Goal: Information Seeking & Learning: Learn about a topic

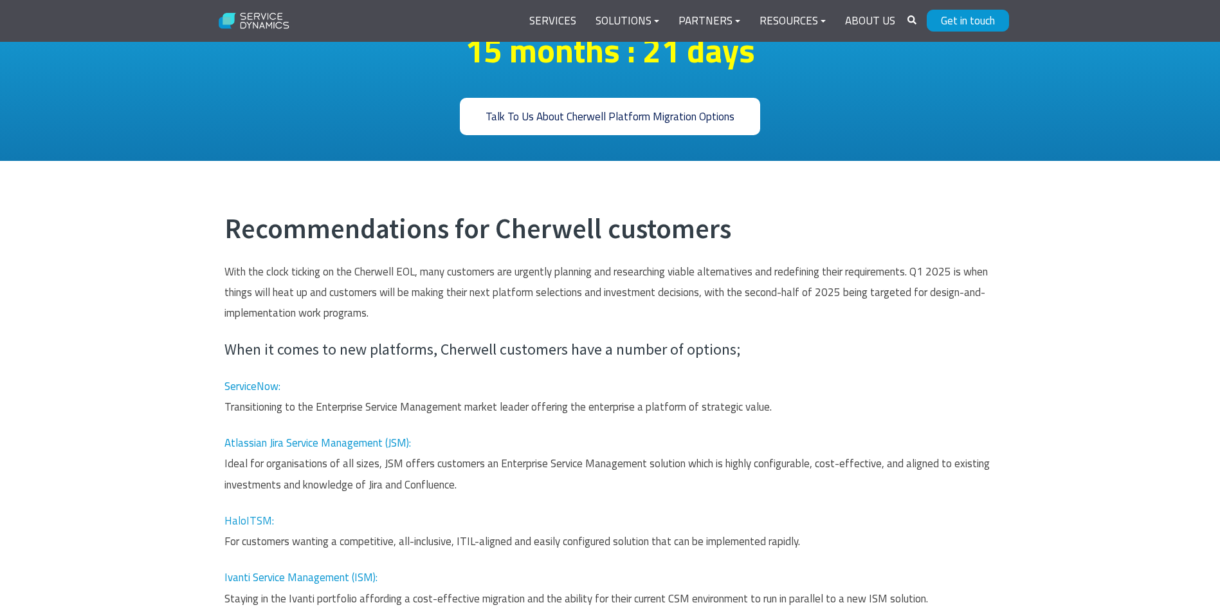
scroll to position [515, 0]
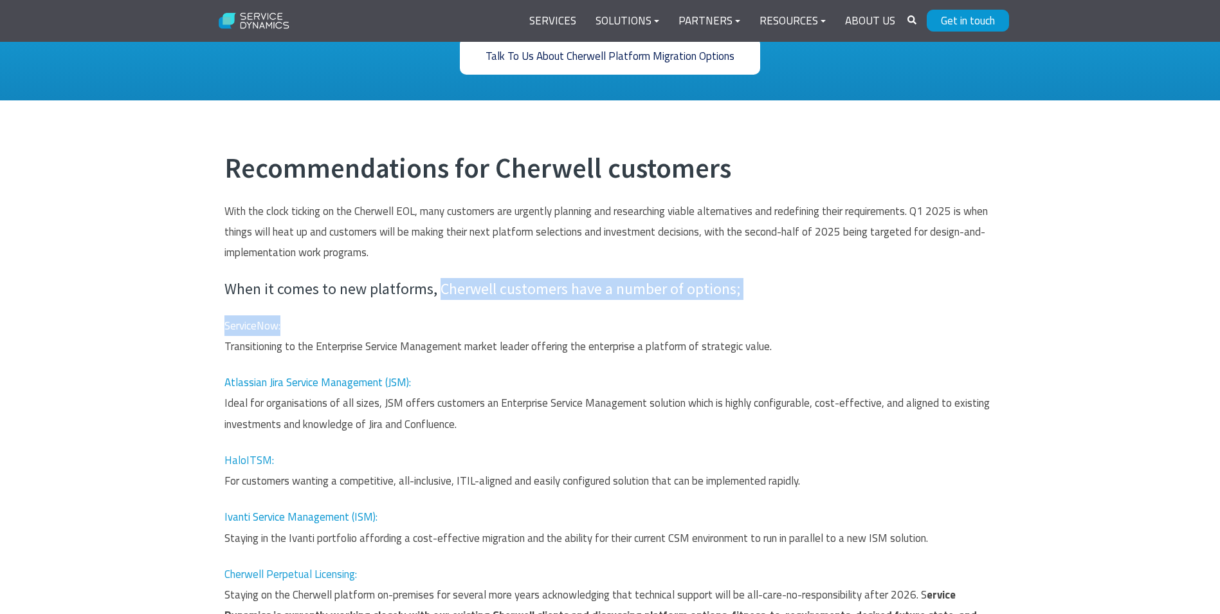
drag, startPoint x: 439, startPoint y: 294, endPoint x: 784, endPoint y: 307, distance: 345.0
click at [784, 307] on span "Recommendations for Cherwell customers With the clock ticking on the Cherwell E…" at bounding box center [610, 399] width 772 height 495
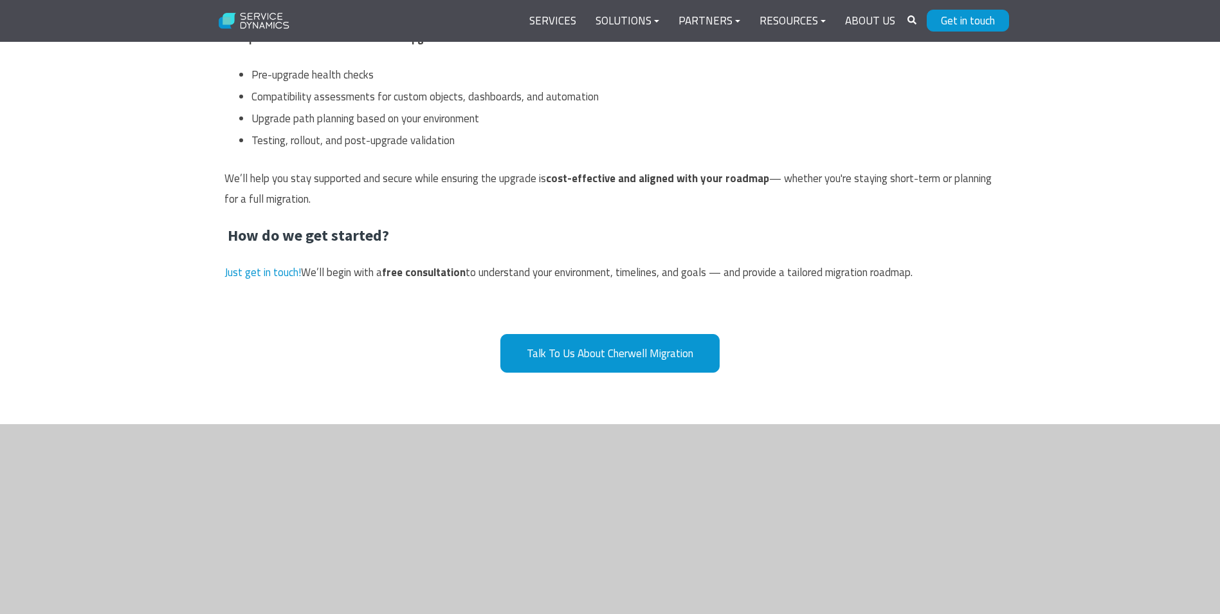
scroll to position [2766, 0]
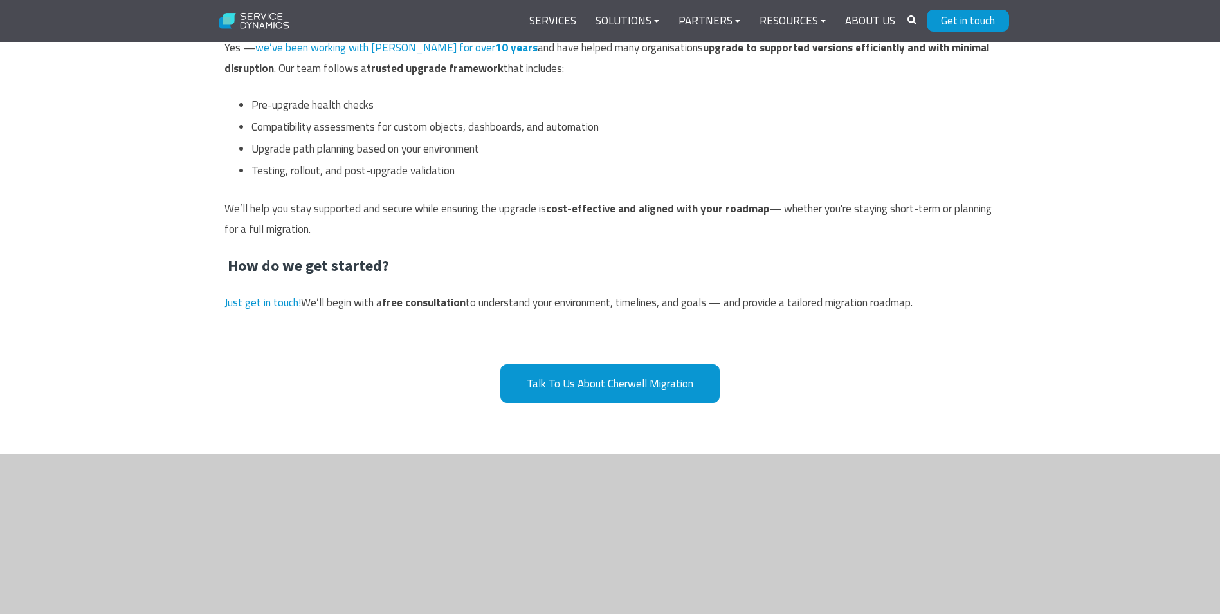
click at [433, 304] on strong "free consultation" at bounding box center [424, 302] width 84 height 17
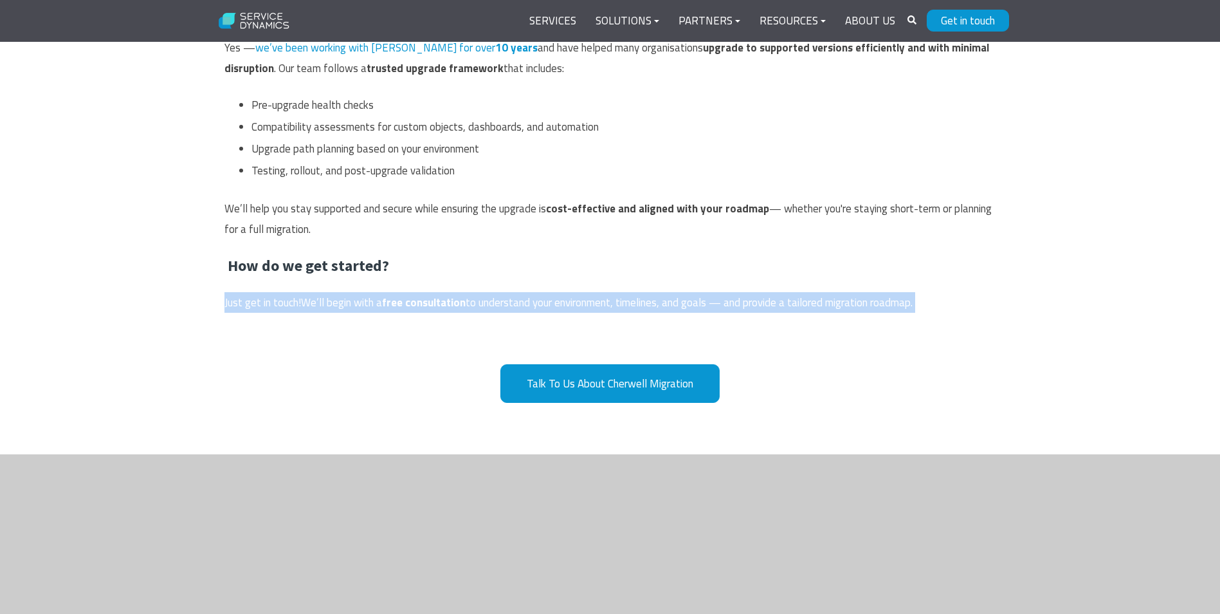
click at [433, 304] on strong "free consultation" at bounding box center [424, 302] width 84 height 17
drag, startPoint x: 433, startPoint y: 304, endPoint x: 414, endPoint y: 305, distance: 19.4
click at [414, 305] on strong "free consultation" at bounding box center [424, 302] width 84 height 17
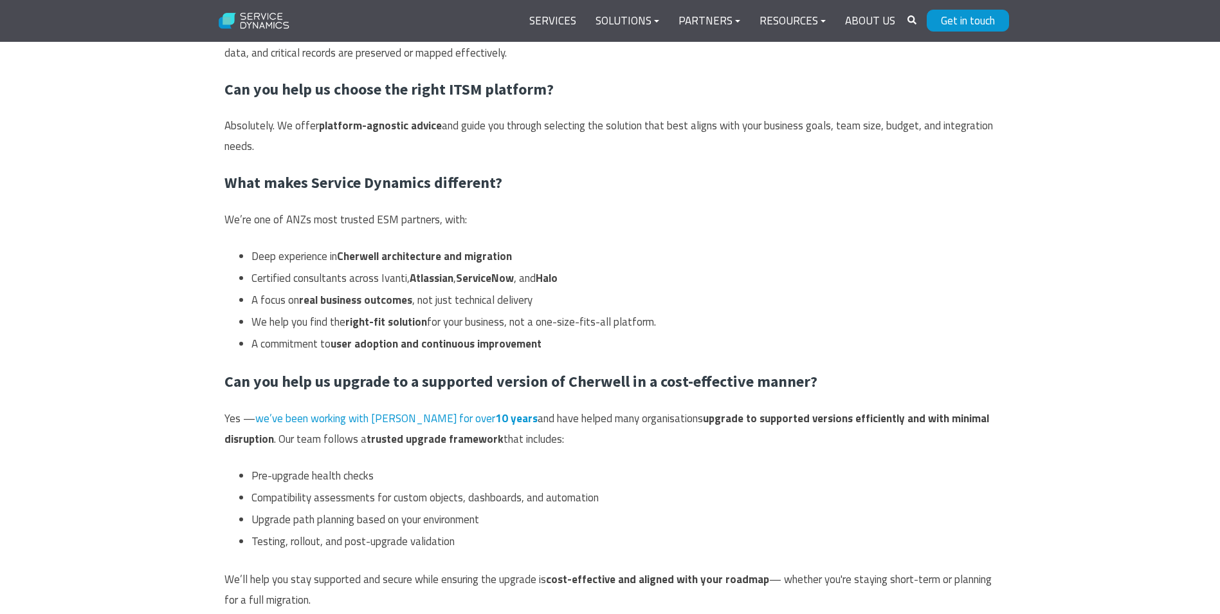
scroll to position [2380, 0]
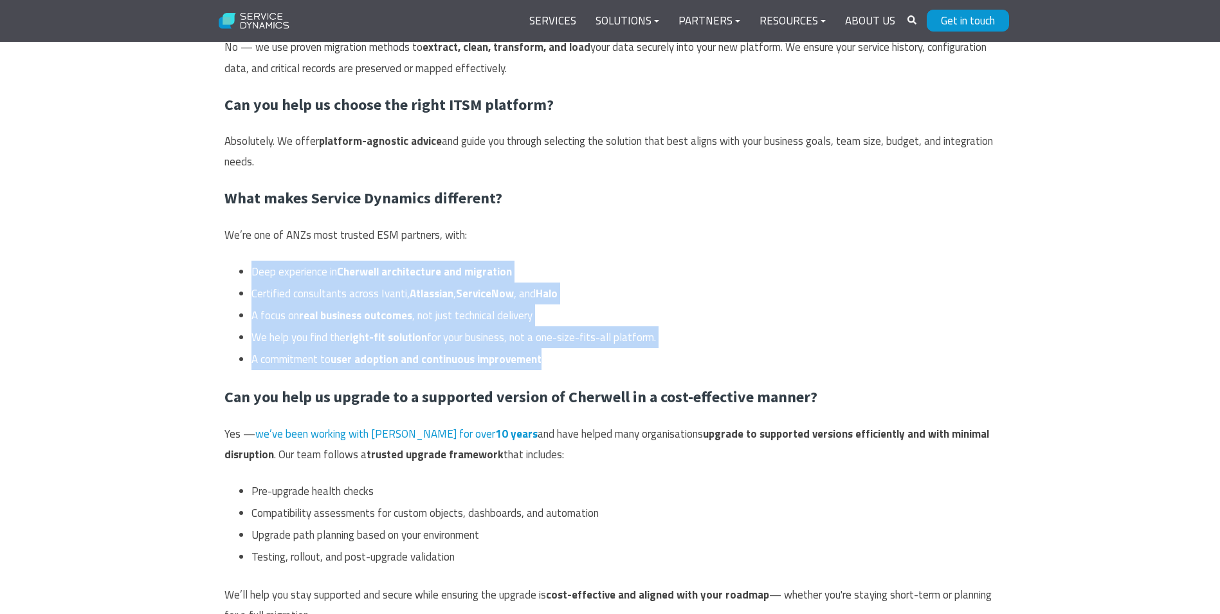
drag, startPoint x: 559, startPoint y: 363, endPoint x: 226, endPoint y: 268, distance: 346.3
click at [226, 268] on span "Cherwell Migration – Frequently Asked Questions What is happening to Cherwell S…" at bounding box center [610, 7] width 772 height 1454
drag, startPoint x: 226, startPoint y: 268, endPoint x: 350, endPoint y: 320, distance: 134.6
click at [350, 320] on strong "real business outcomes" at bounding box center [355, 315] width 113 height 17
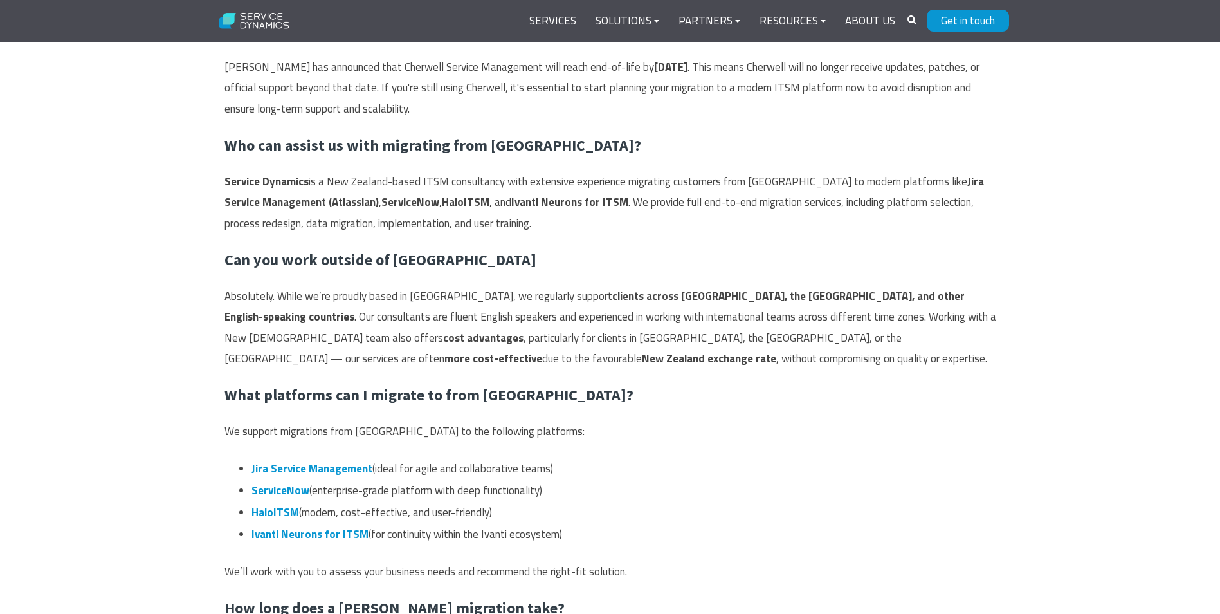
scroll to position [1672, 0]
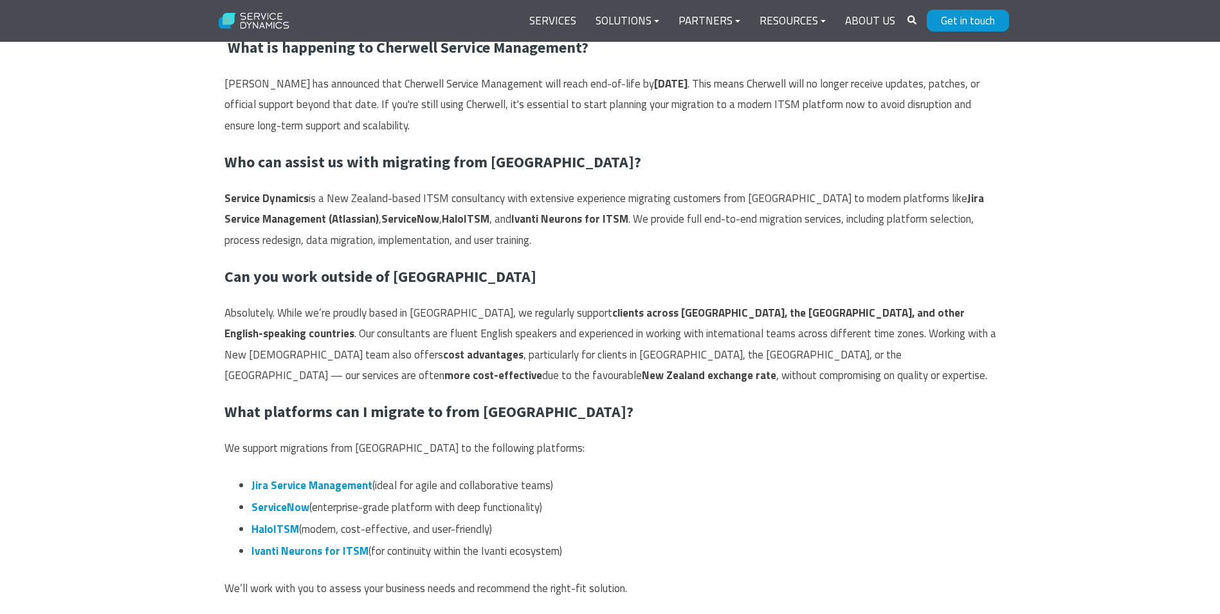
click at [510, 237] on p "Service Dynamics is a New Zealand-based ITSM consultancy with extensive experie…" at bounding box center [610, 219] width 772 height 62
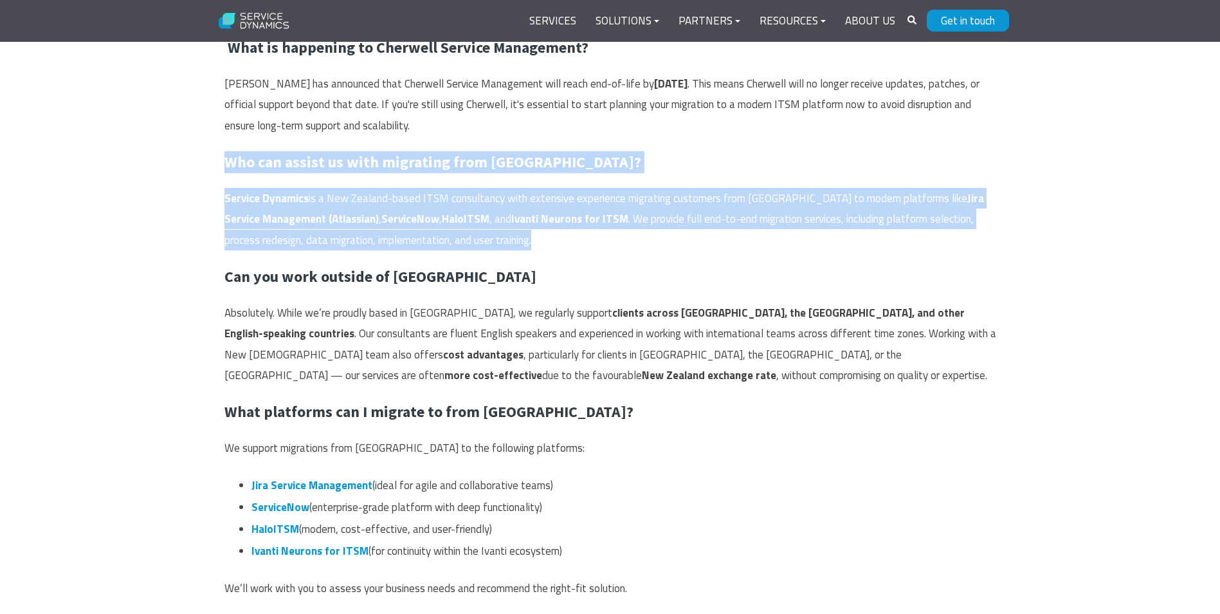
drag, startPoint x: 500, startPoint y: 244, endPoint x: 205, endPoint y: 156, distance: 308.7
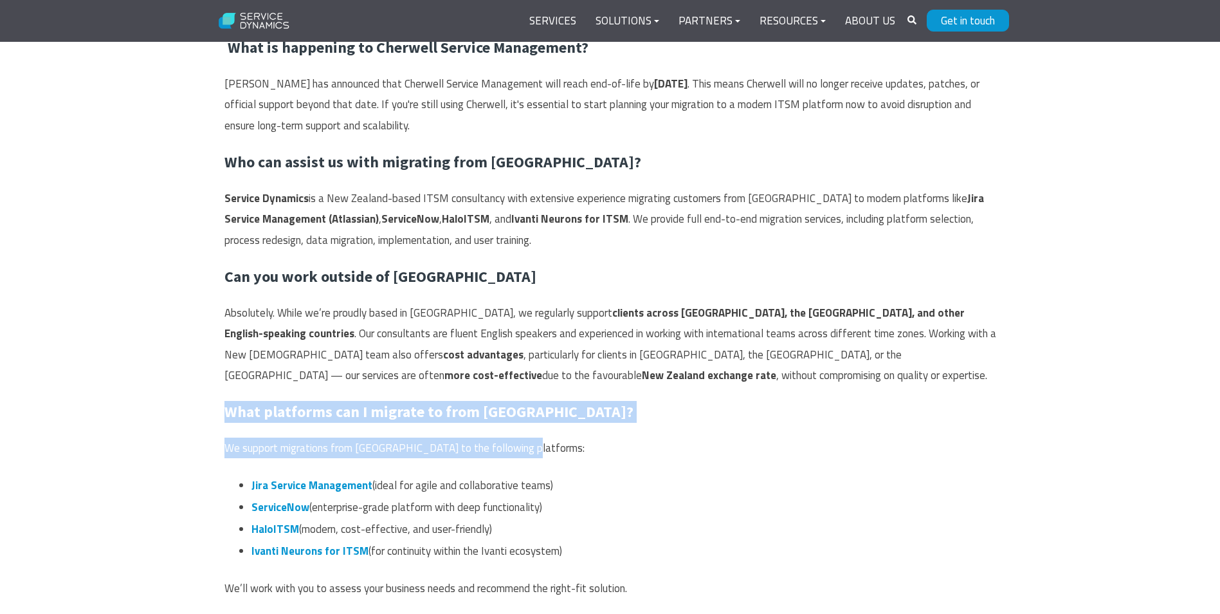
drag, startPoint x: 222, startPoint y: 412, endPoint x: 545, endPoint y: 431, distance: 324.1
drag, startPoint x: 545, startPoint y: 431, endPoint x: 532, endPoint y: 448, distance: 21.5
click at [532, 448] on p "We support migrations from [GEOGRAPHIC_DATA] to the following platforms:" at bounding box center [610, 447] width 772 height 21
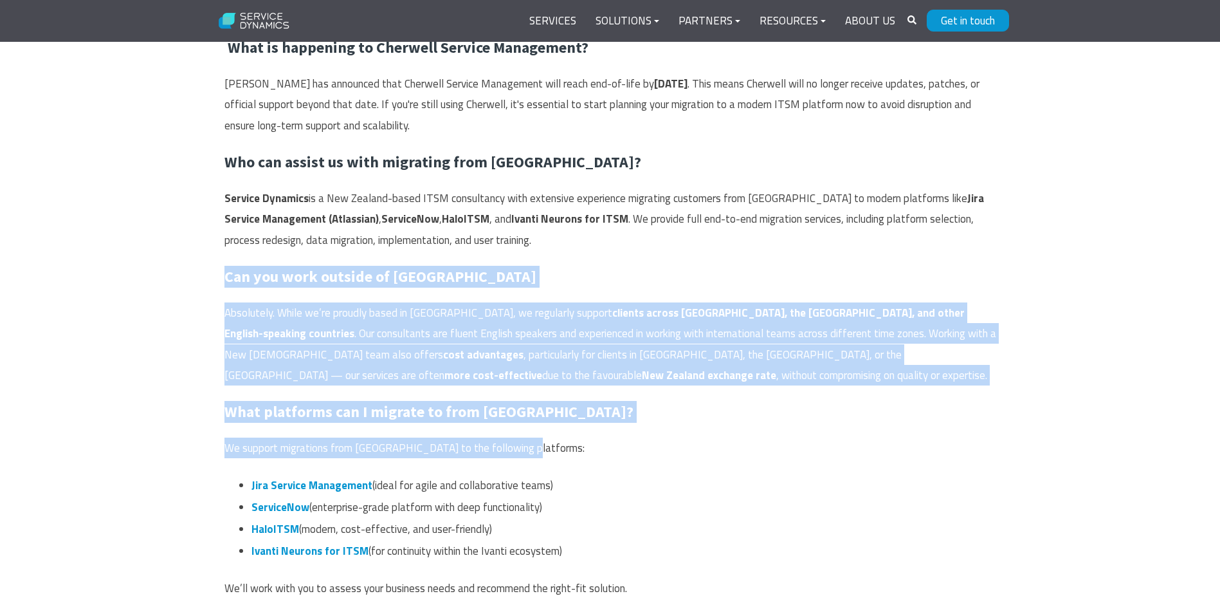
drag, startPoint x: 524, startPoint y: 450, endPoint x: 217, endPoint y: 282, distance: 349.4
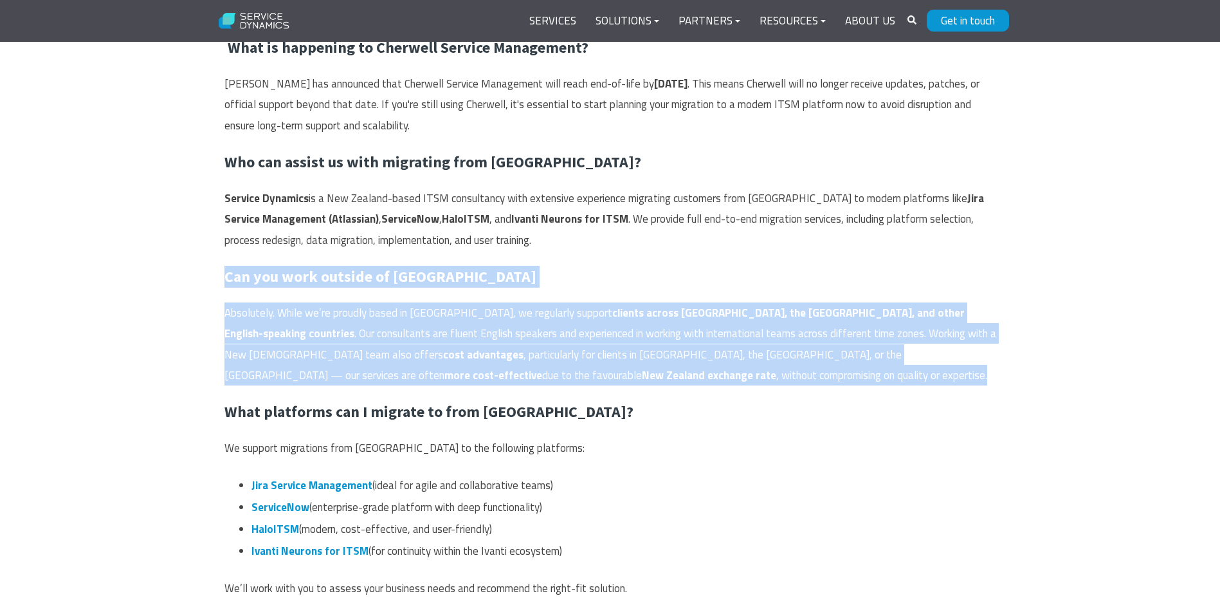
drag, startPoint x: 226, startPoint y: 276, endPoint x: 464, endPoint y: 378, distance: 258.8
drag, startPoint x: 464, startPoint y: 378, endPoint x: 449, endPoint y: 380, distance: 15.0
click at [449, 380] on p "Absolutely. While we’re proudly based in [GEOGRAPHIC_DATA], we regularly suppor…" at bounding box center [610, 343] width 772 height 83
drag, startPoint x: 443, startPoint y: 379, endPoint x: 197, endPoint y: 282, distance: 264.8
